Goal: Find specific page/section: Find specific page/section

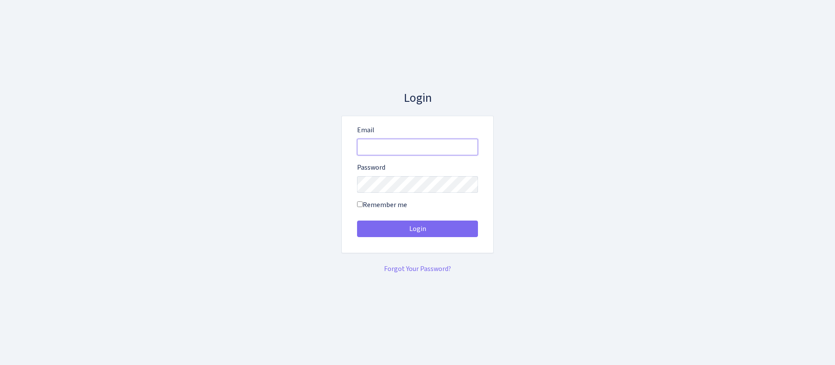
click at [438, 151] on input "Email" at bounding box center [417, 147] width 121 height 17
type input "[EMAIL_ADDRESS][DOMAIN_NAME]"
click at [357, 220] on button "Login" at bounding box center [417, 228] width 121 height 17
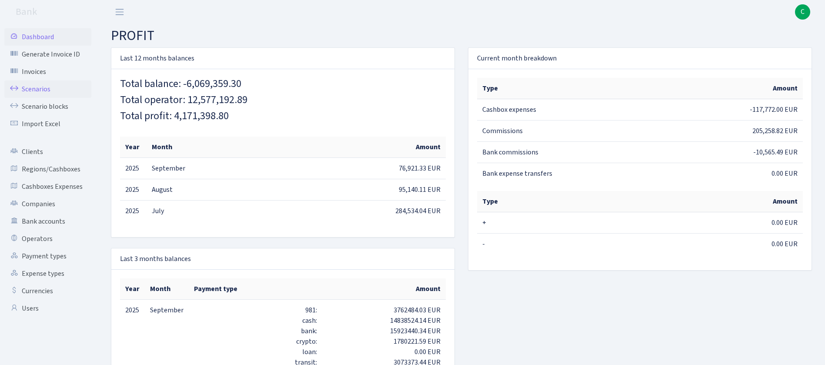
click at [49, 90] on link "Scenarios" at bounding box center [47, 88] width 87 height 17
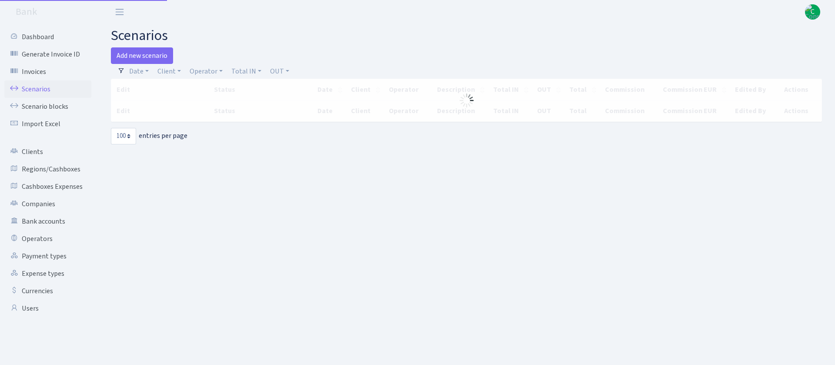
select select "100"
click at [169, 71] on link "Client" at bounding box center [169, 71] width 30 height 15
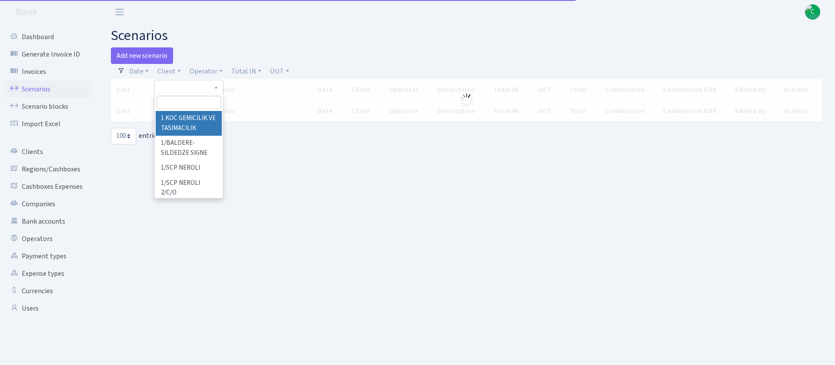
click at [187, 99] on input "search" at bounding box center [188, 102] width 64 height 13
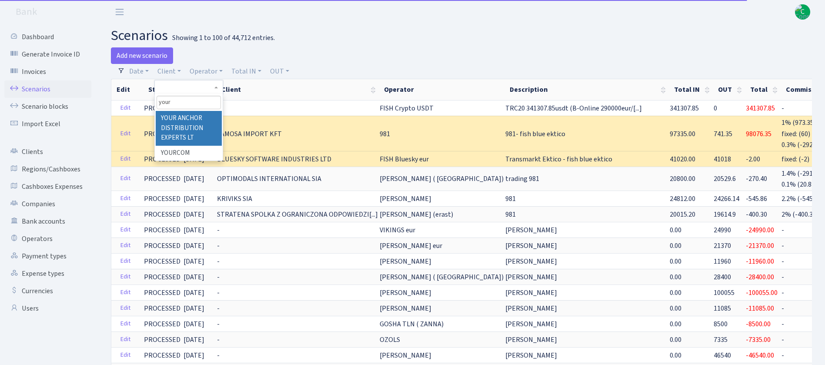
type input "your"
click at [190, 120] on li "YOUR ANCHOR DISTRIBUTION EXPERTS LT" at bounding box center [189, 128] width 66 height 35
